Goal: Task Accomplishment & Management: Manage account settings

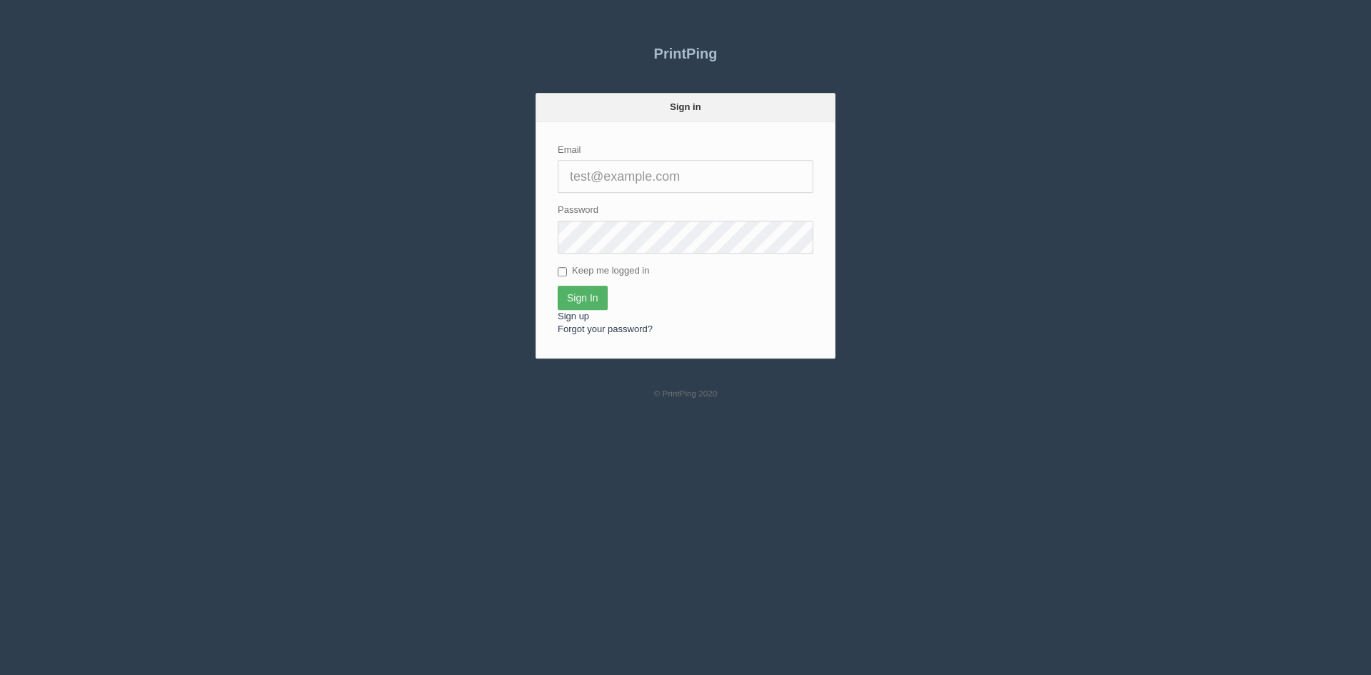
type input "[PERSON_NAME][EMAIL_ADDRESS][DOMAIN_NAME]"
click at [575, 300] on input "Sign In" at bounding box center [583, 298] width 50 height 24
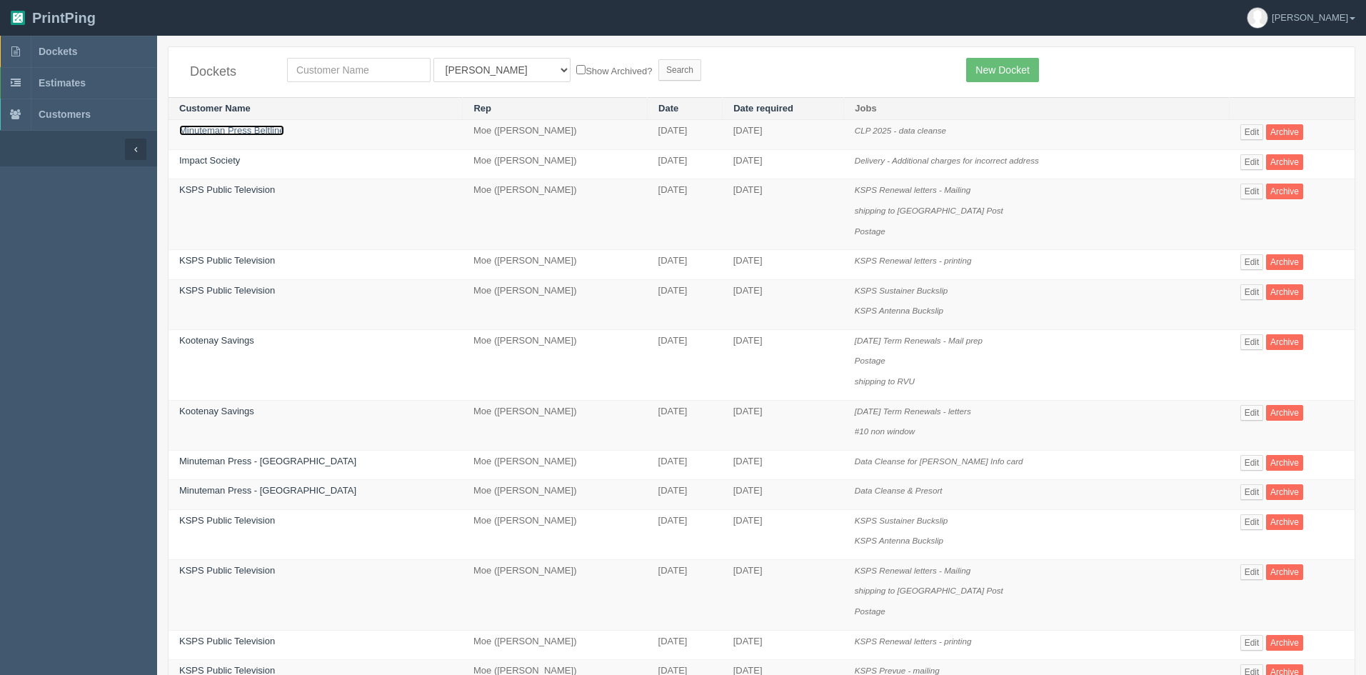
click at [253, 131] on link "Minuteman Press Beltline" at bounding box center [231, 130] width 105 height 11
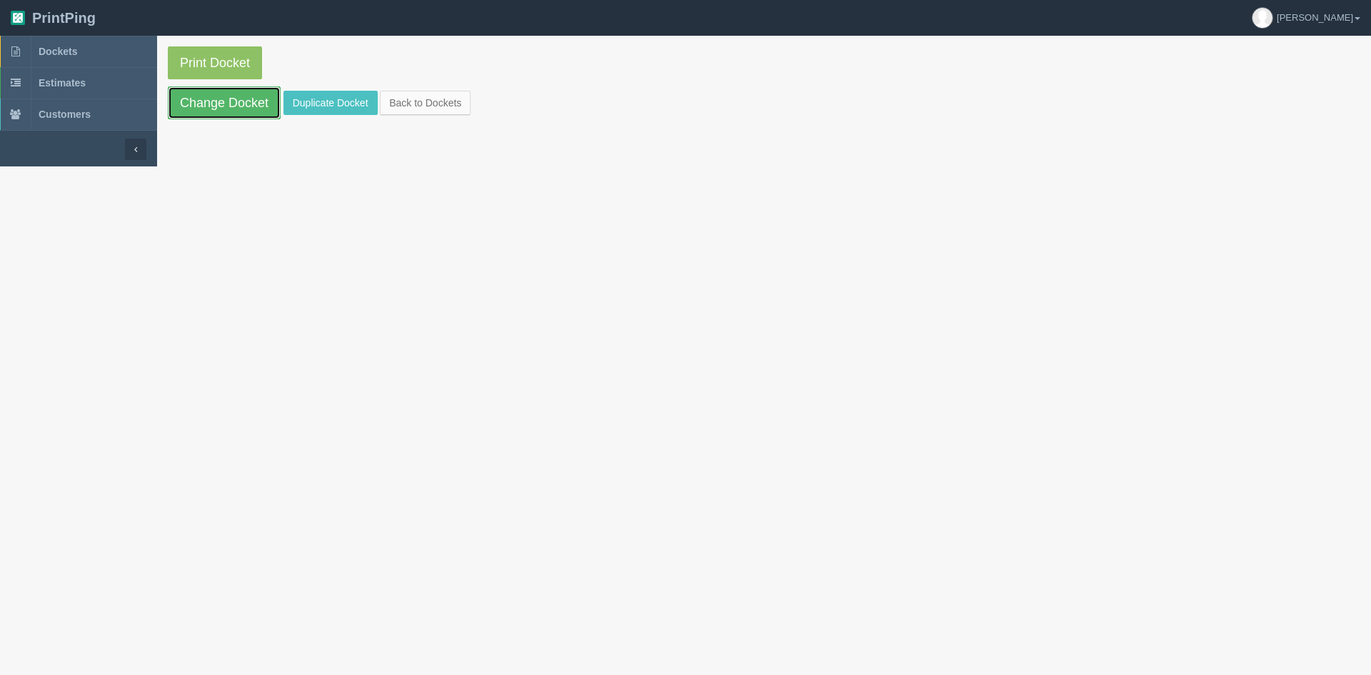
click at [227, 109] on link "Change Docket" at bounding box center [224, 102] width 113 height 33
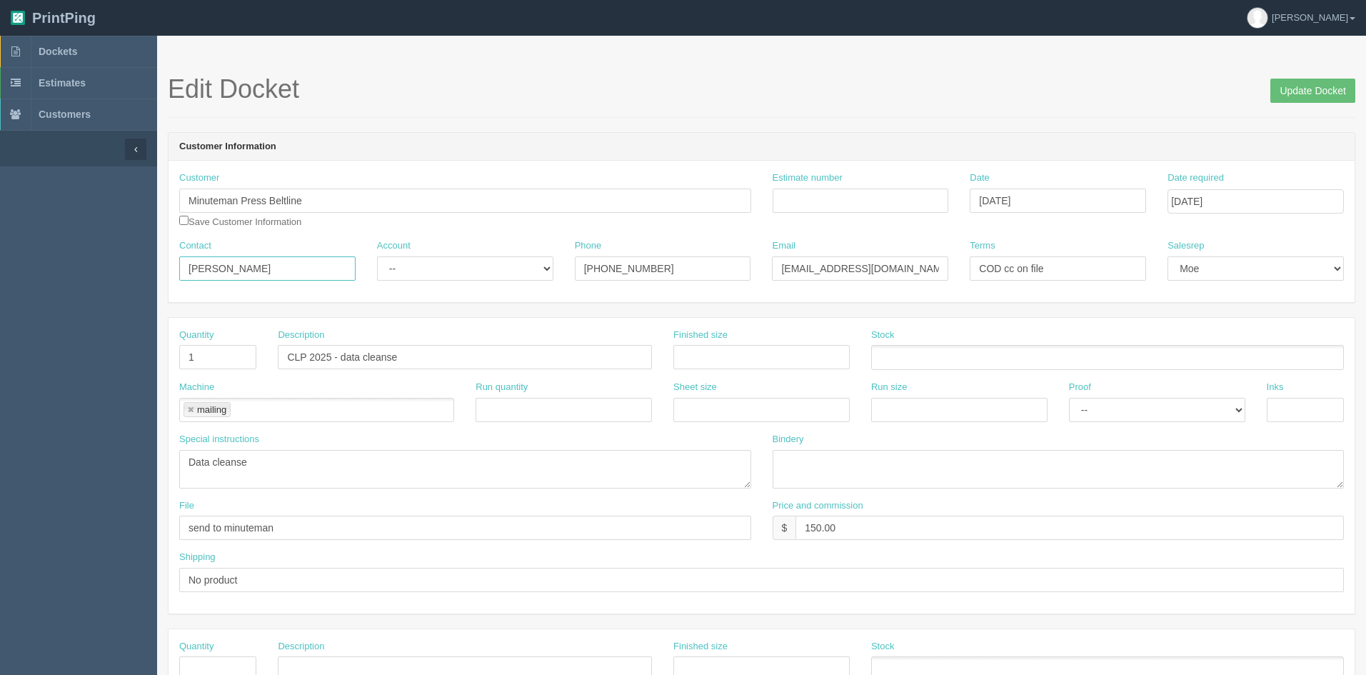
drag, startPoint x: 262, startPoint y: 266, endPoint x: 118, endPoint y: 230, distance: 148.6
click at [120, 236] on section "Dockets Estimates Customers" at bounding box center [683, 666] width 1366 height 1261
type input "f"
type input "Faisal"
drag, startPoint x: 805, startPoint y: 265, endPoint x: 743, endPoint y: 258, distance: 62.4
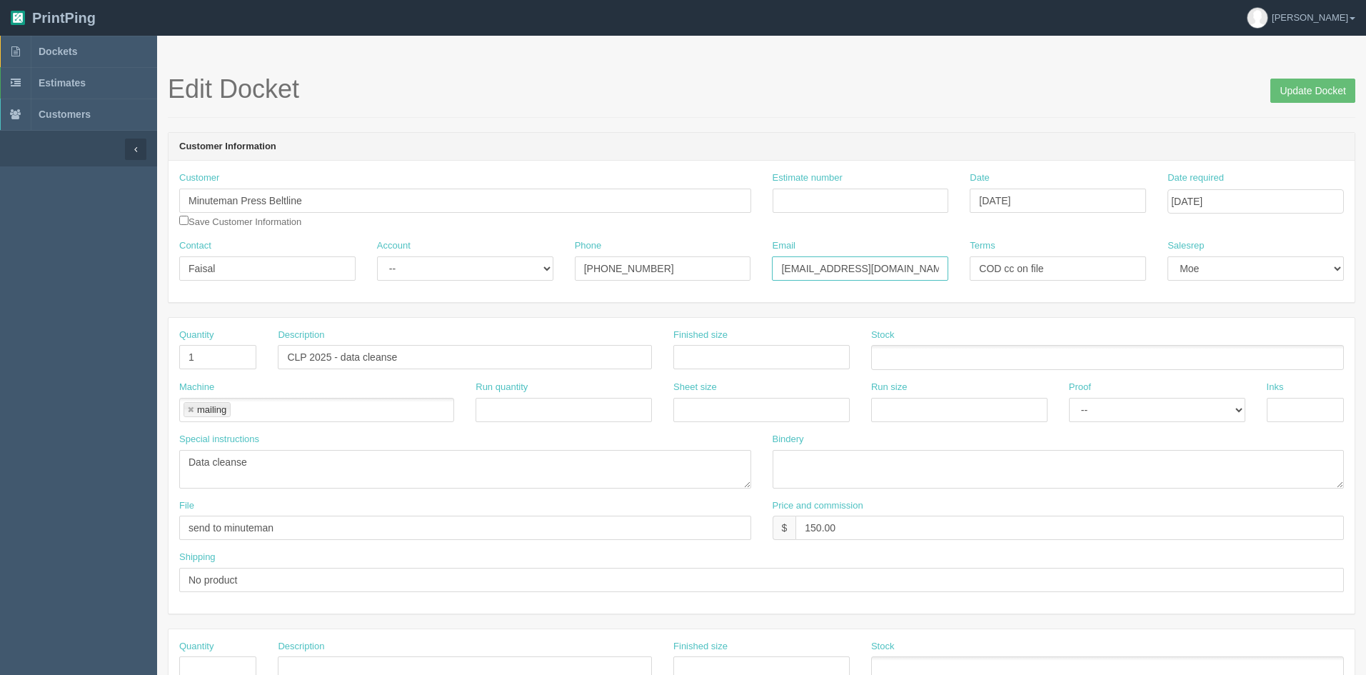
click at [742, 257] on div "Contact Faisal Account -- Existing Client Allrush Client Rep Client Phone 403-2…" at bounding box center [762, 265] width 1186 height 52
type input "faisal@printshopcalgary.ca"
click at [1318, 89] on input "Update Docket" at bounding box center [1312, 91] width 85 height 24
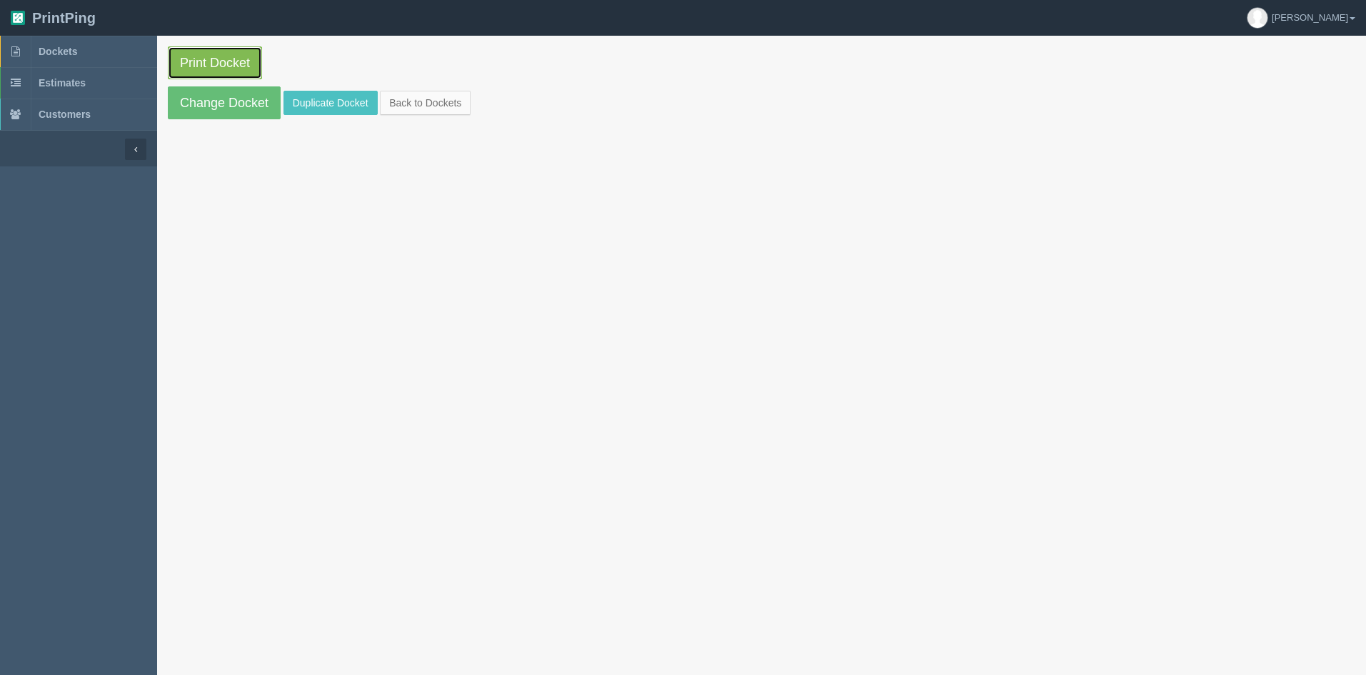
click at [215, 65] on link "Print Docket" at bounding box center [215, 62] width 94 height 33
